Goal: Task Accomplishment & Management: Complete application form

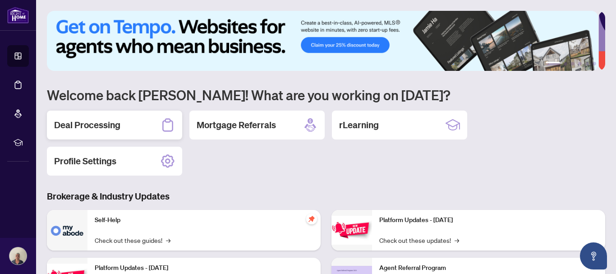
click at [101, 121] on h2 "Deal Processing" at bounding box center [87, 125] width 66 height 13
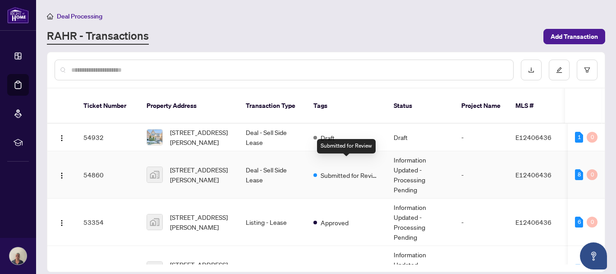
click at [332, 170] on span "Submitted for Review" at bounding box center [350, 175] width 59 height 10
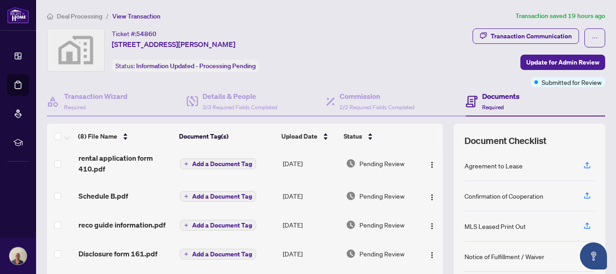
scroll to position [103, 0]
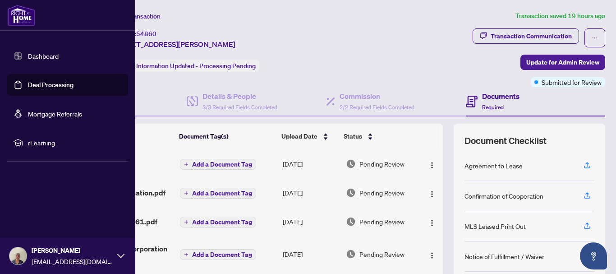
click at [18, 14] on img at bounding box center [21, 16] width 28 height 22
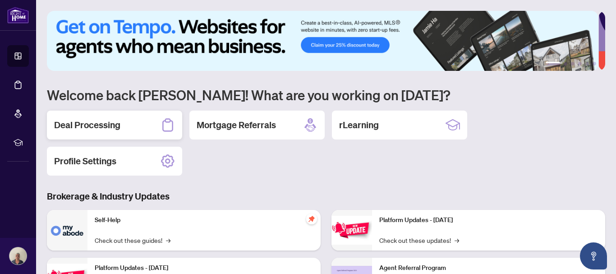
click at [104, 122] on h2 "Deal Processing" at bounding box center [87, 125] width 66 height 13
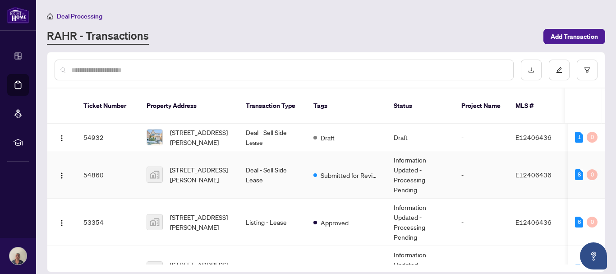
click at [256, 160] on td "Deal - Sell Side Lease" at bounding box center [273, 174] width 68 height 47
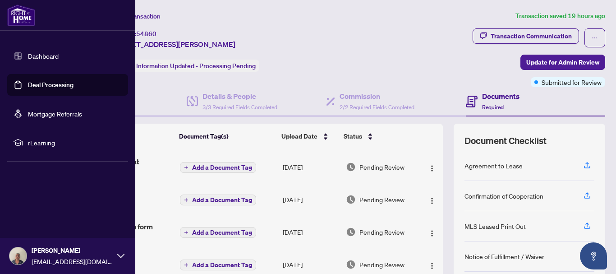
click at [18, 16] on img at bounding box center [21, 16] width 28 height 22
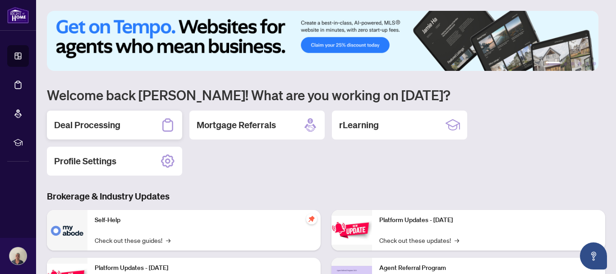
click at [109, 119] on h2 "Deal Processing" at bounding box center [87, 125] width 66 height 13
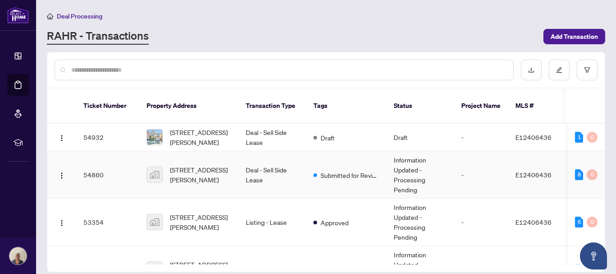
click at [263, 160] on td "Deal - Sell Side Lease" at bounding box center [273, 174] width 68 height 47
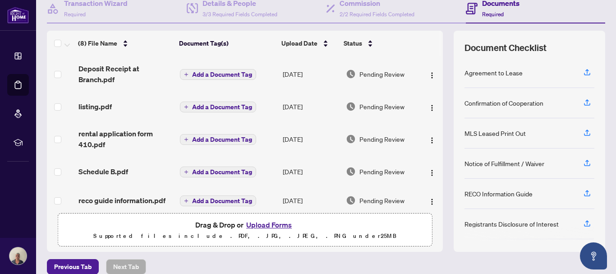
scroll to position [104, 0]
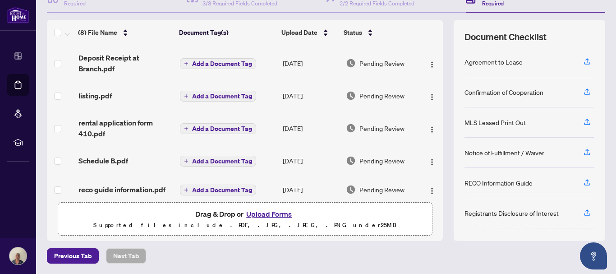
click at [261, 214] on button "Upload Forms" at bounding box center [269, 214] width 51 height 12
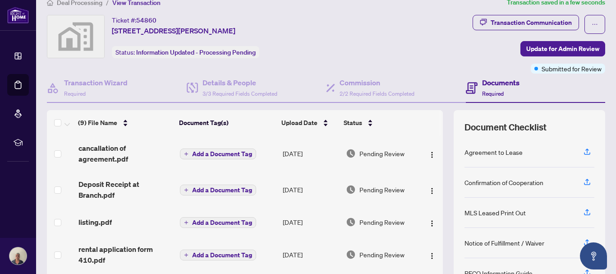
scroll to position [0, 0]
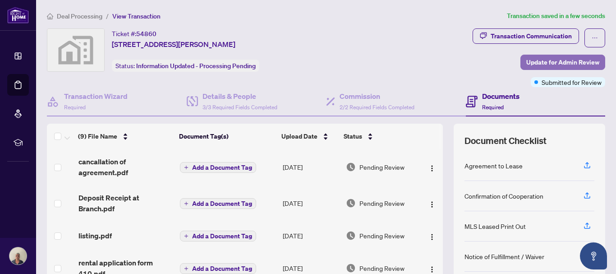
click at [545, 58] on span "Update for Admin Review" at bounding box center [562, 62] width 73 height 14
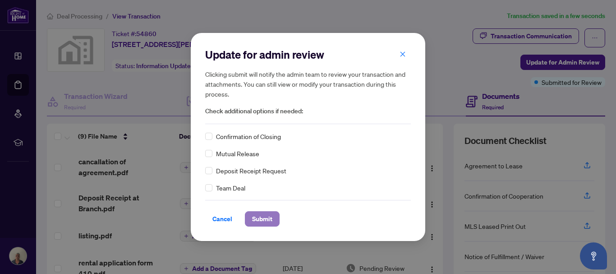
click at [258, 217] on span "Submit" at bounding box center [262, 219] width 20 height 14
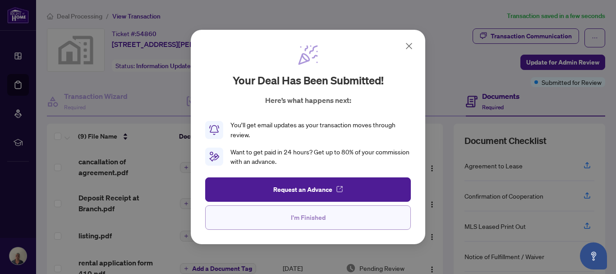
click at [305, 214] on span "I'm Finished" at bounding box center [308, 217] width 35 height 14
